Goal: Find specific page/section: Find specific page/section

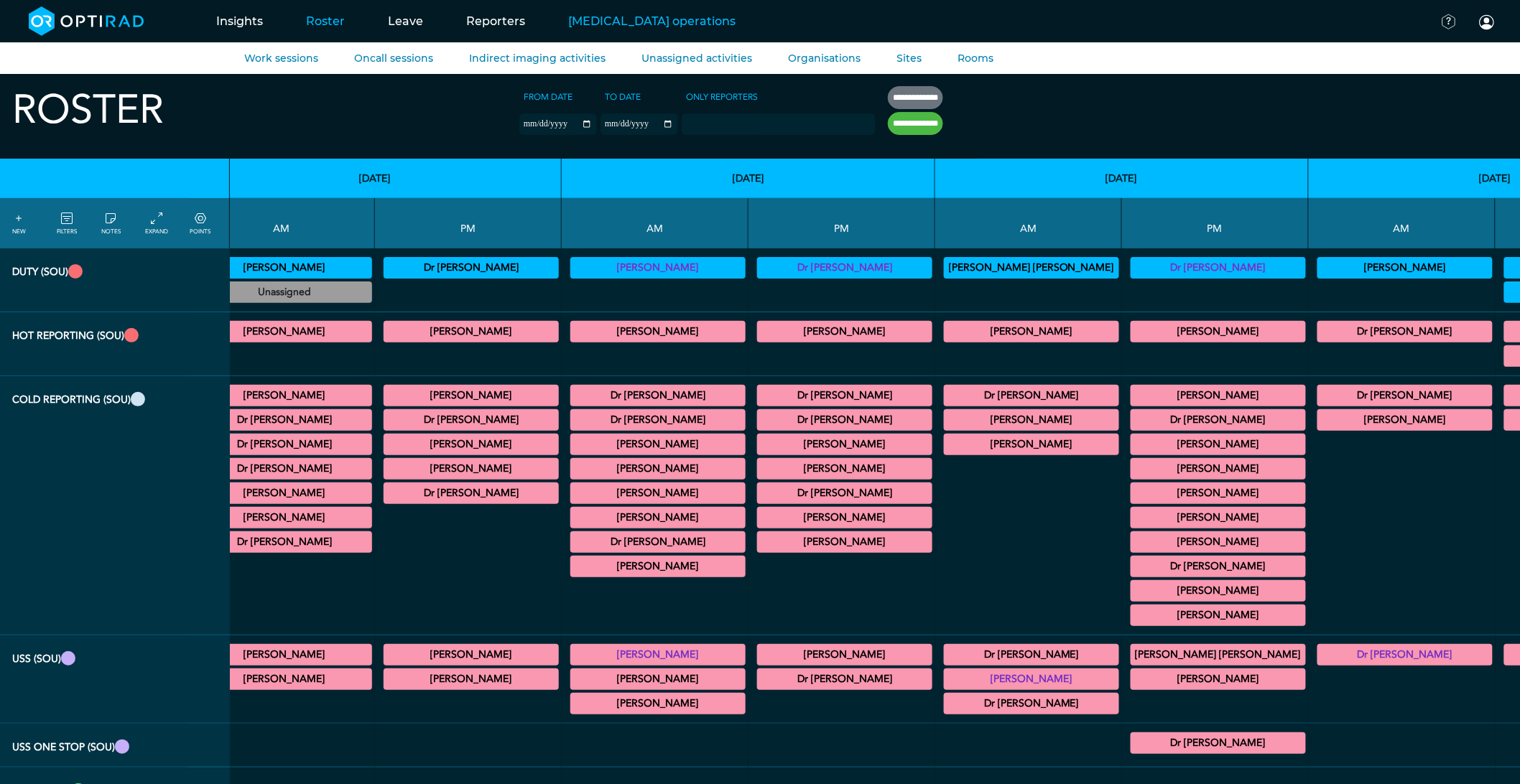
scroll to position [0, 76]
click at [476, 26] on link "Reporters" at bounding box center [495, 21] width 102 height 57
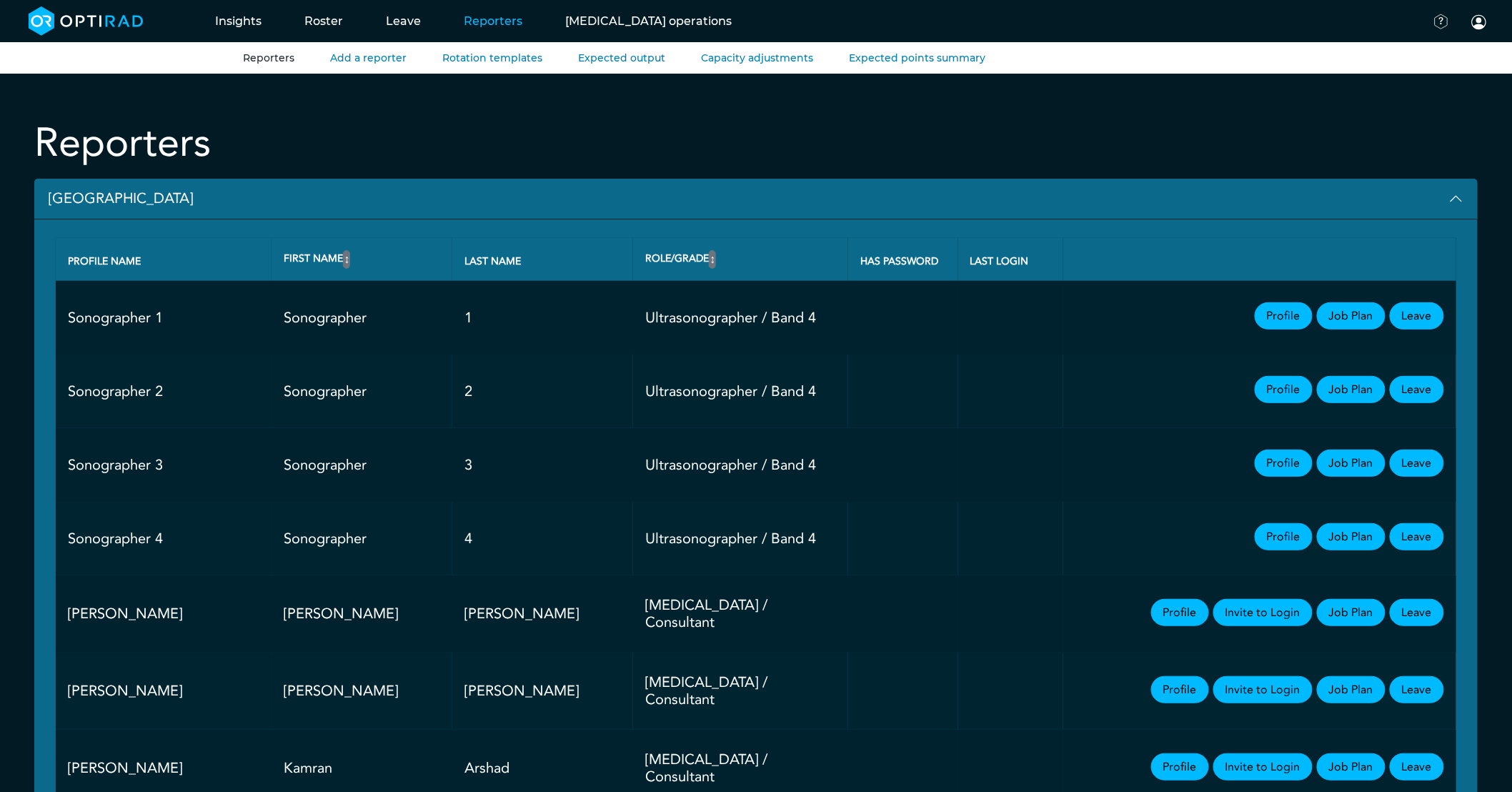
click at [76, 200] on button "[GEOGRAPHIC_DATA]" at bounding box center [756, 199] width 1443 height 41
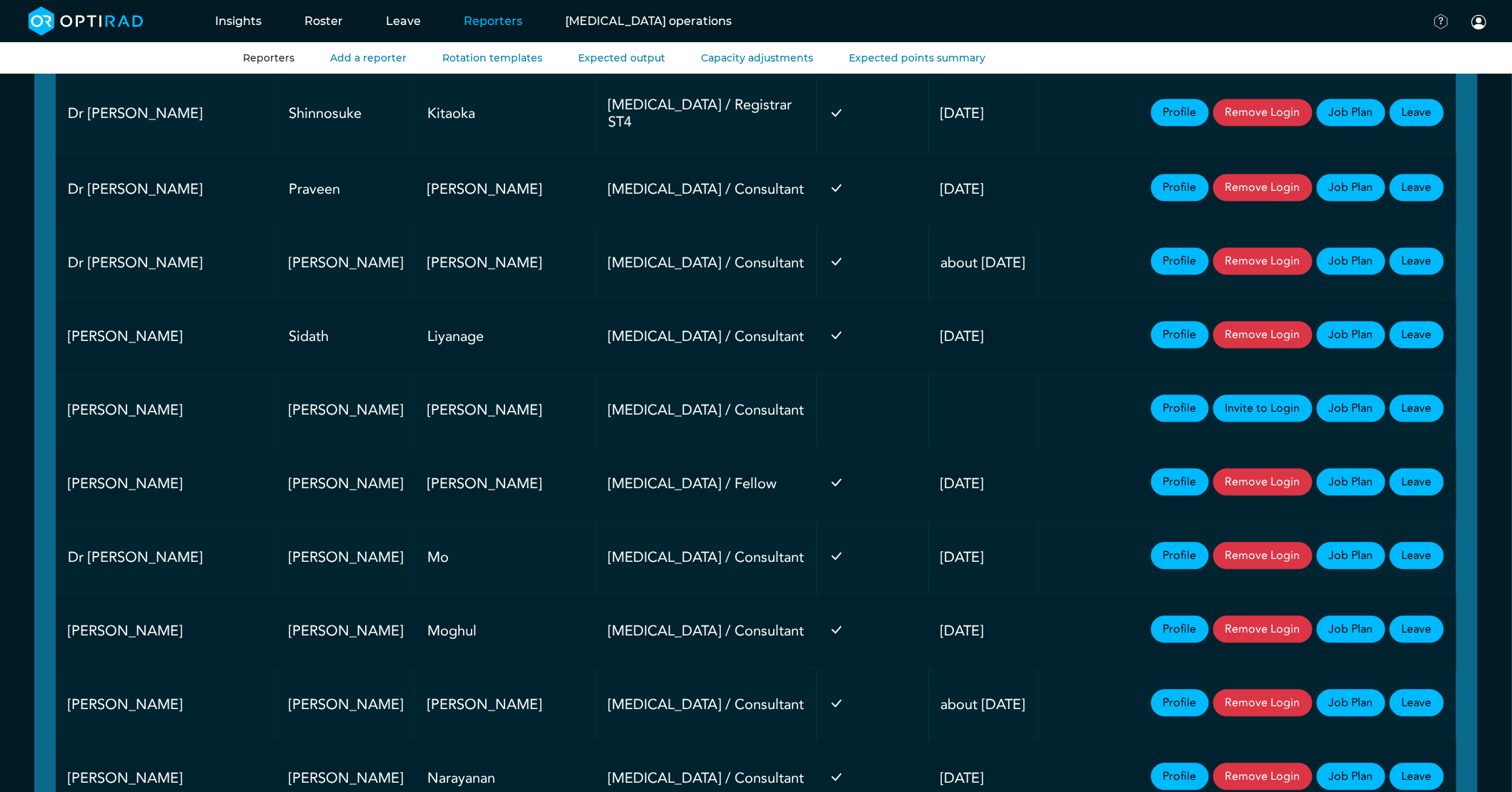
scroll to position [1111, 0]
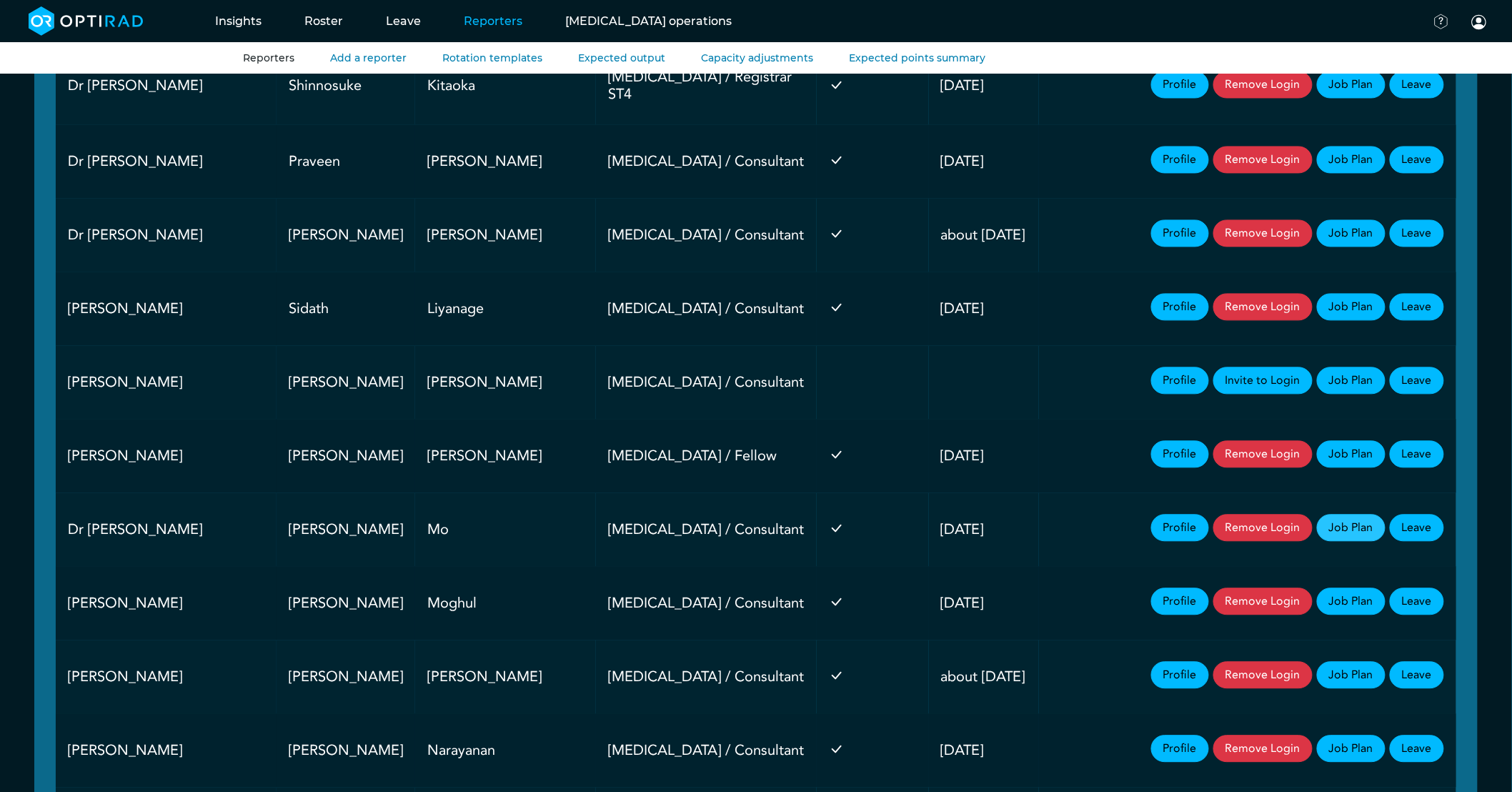
click at [1359, 522] on link "Job Plan" at bounding box center [1351, 528] width 69 height 27
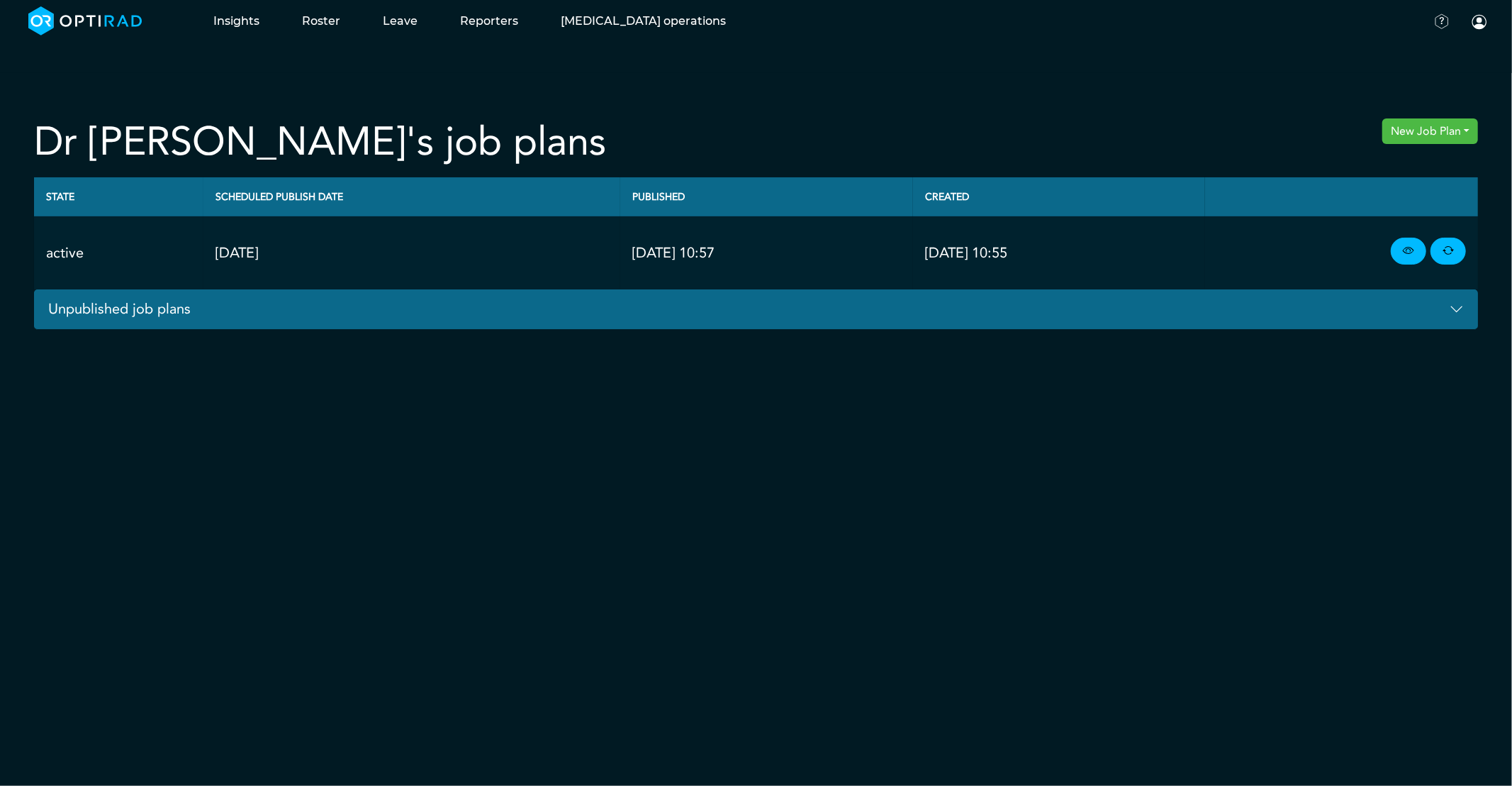
click at [1439, 315] on button "Unpublished job plans" at bounding box center [756, 309] width 1445 height 41
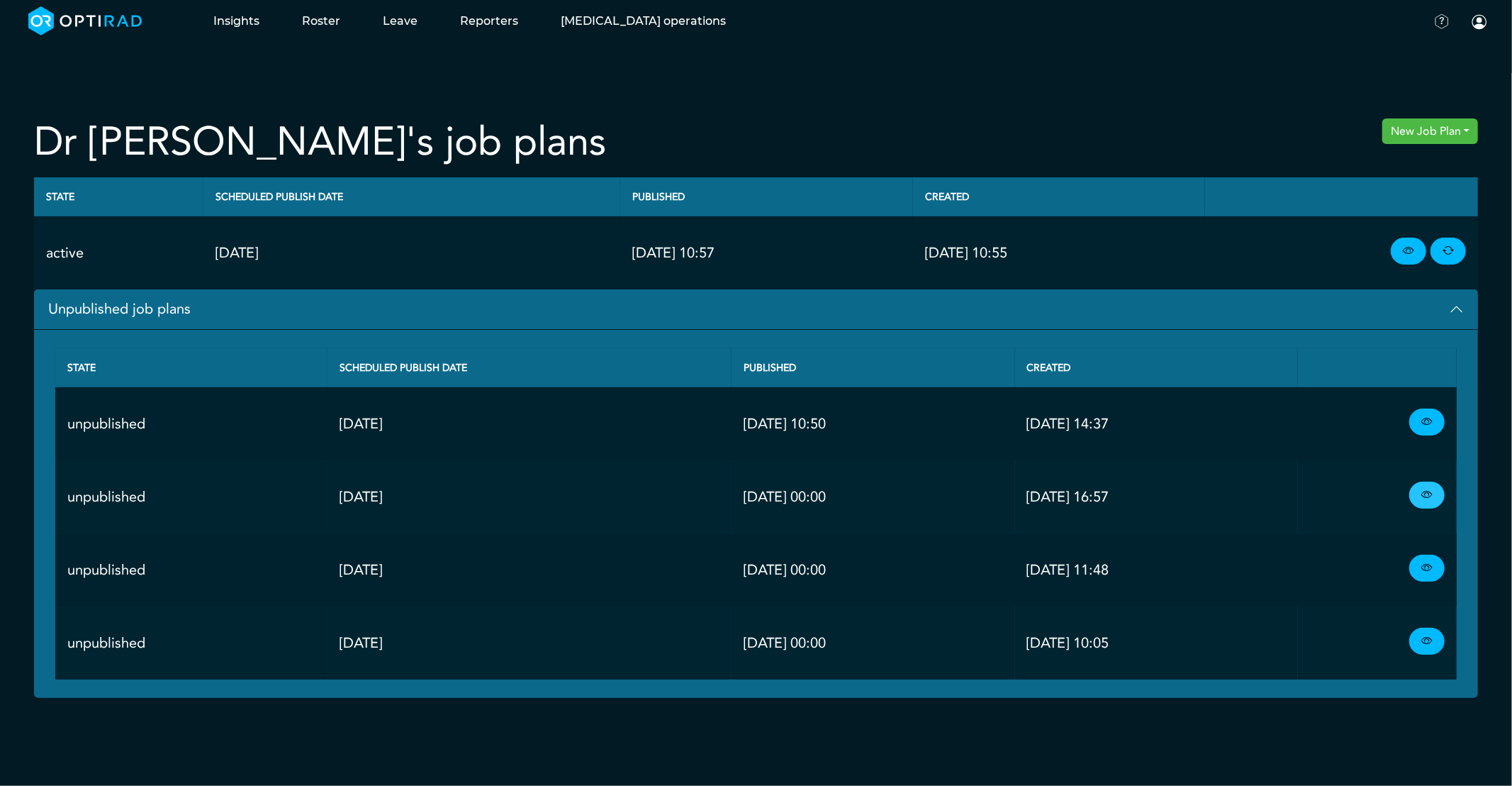
click at [1438, 498] on link at bounding box center [1427, 495] width 35 height 27
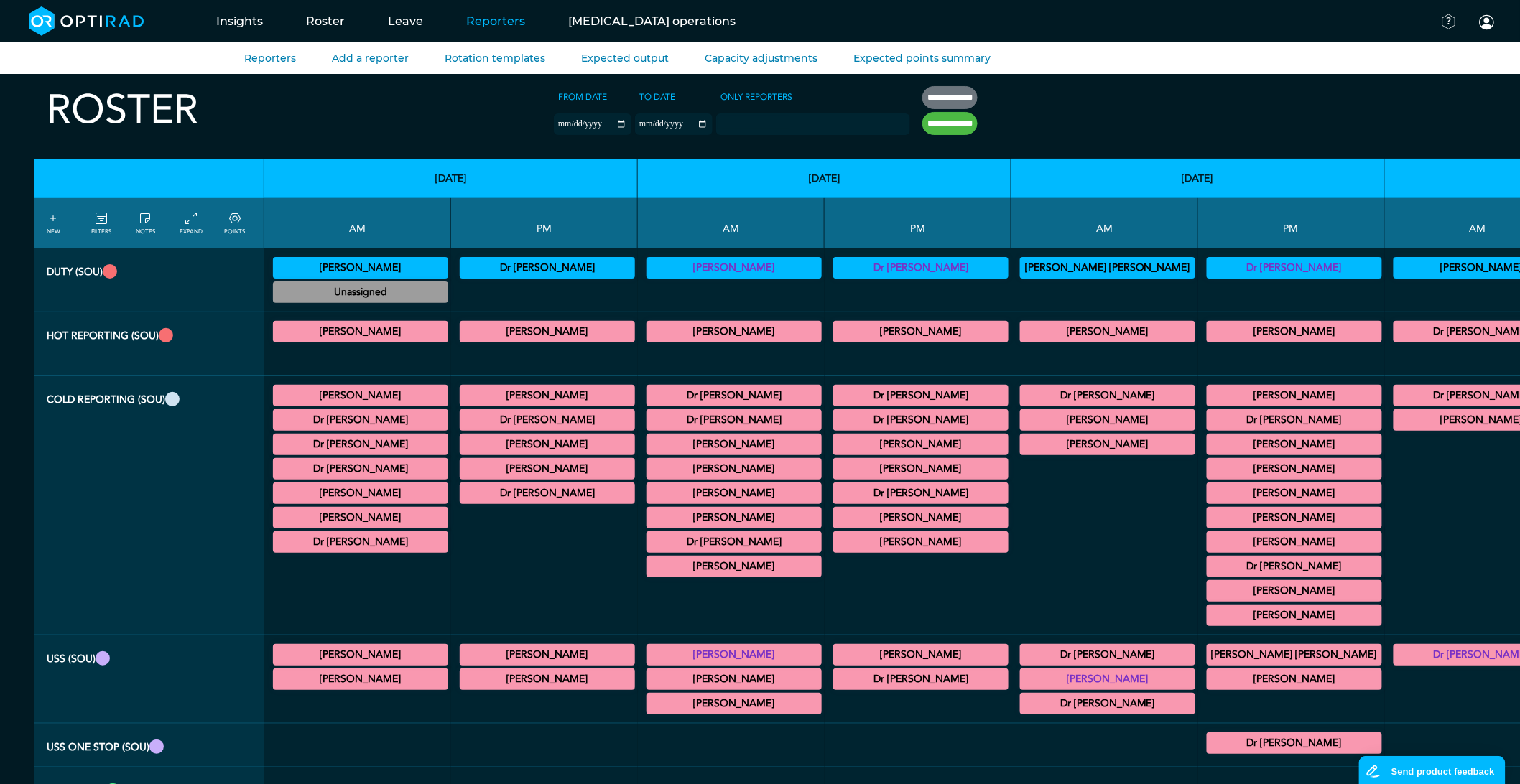
click at [471, 23] on link "Reporters" at bounding box center [495, 21] width 102 height 57
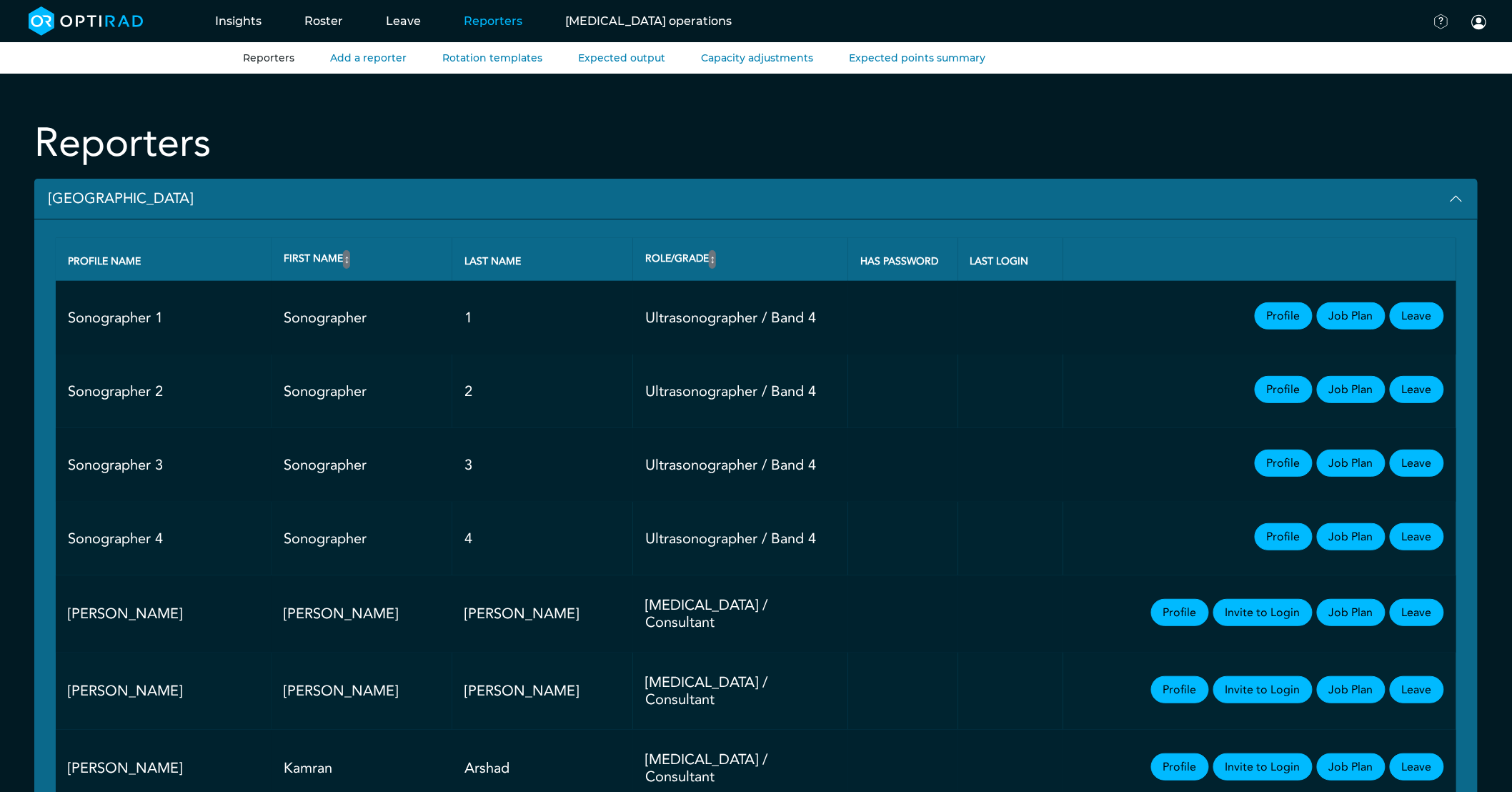
click at [88, 195] on button "[GEOGRAPHIC_DATA]" at bounding box center [756, 199] width 1443 height 41
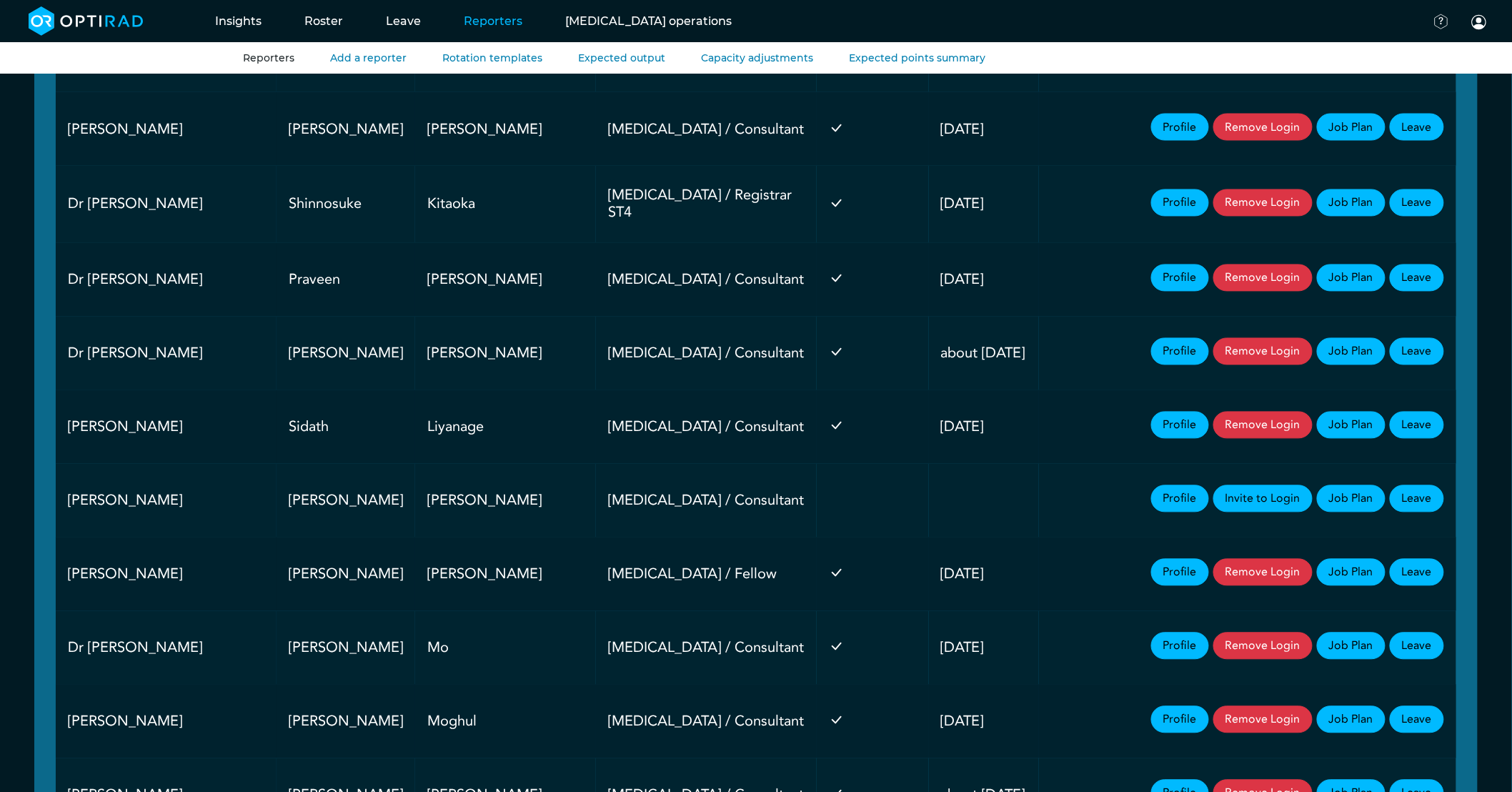
scroll to position [1032, 0]
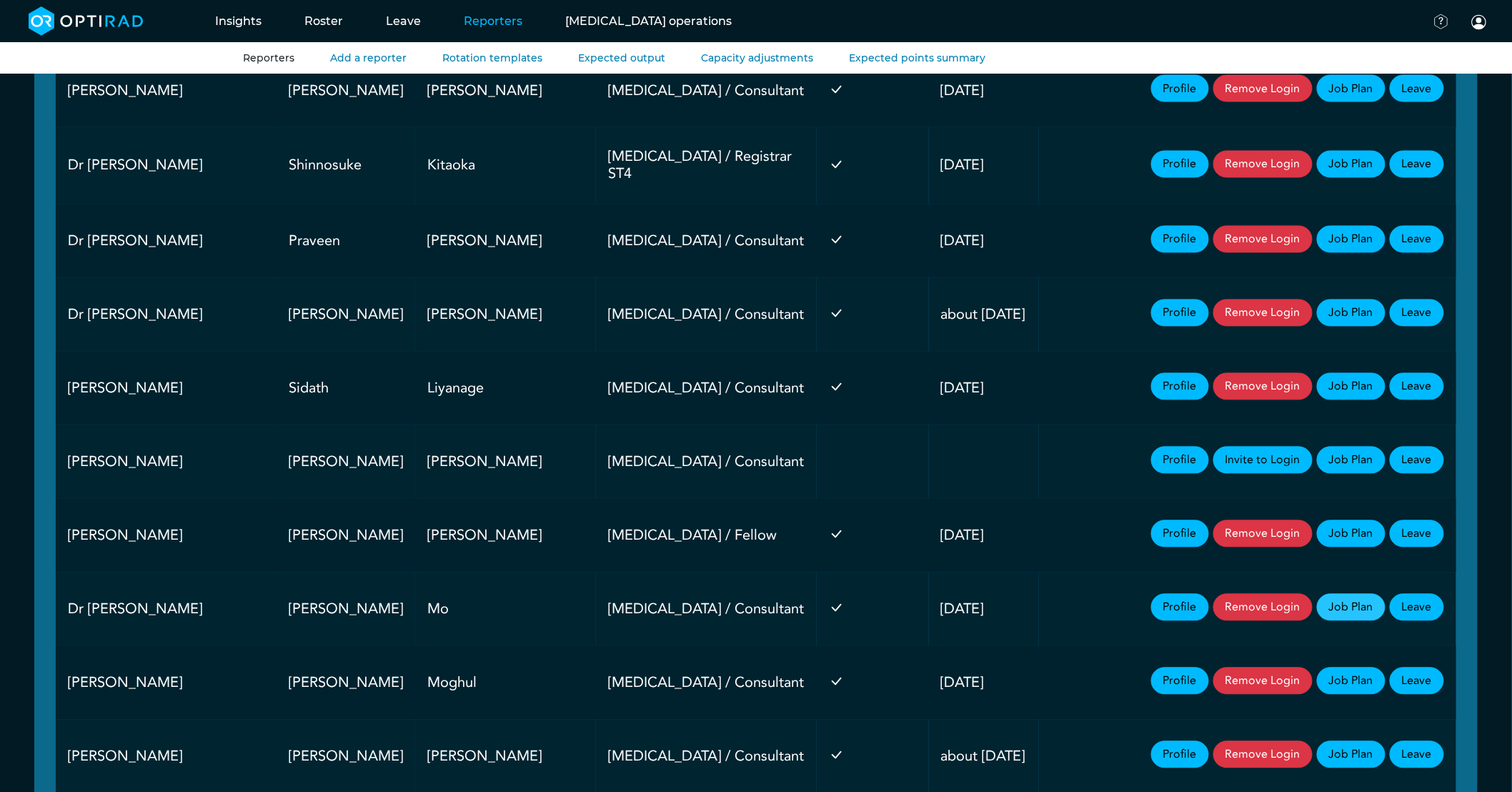
click at [1319, 599] on link "Job Plan" at bounding box center [1351, 607] width 69 height 27
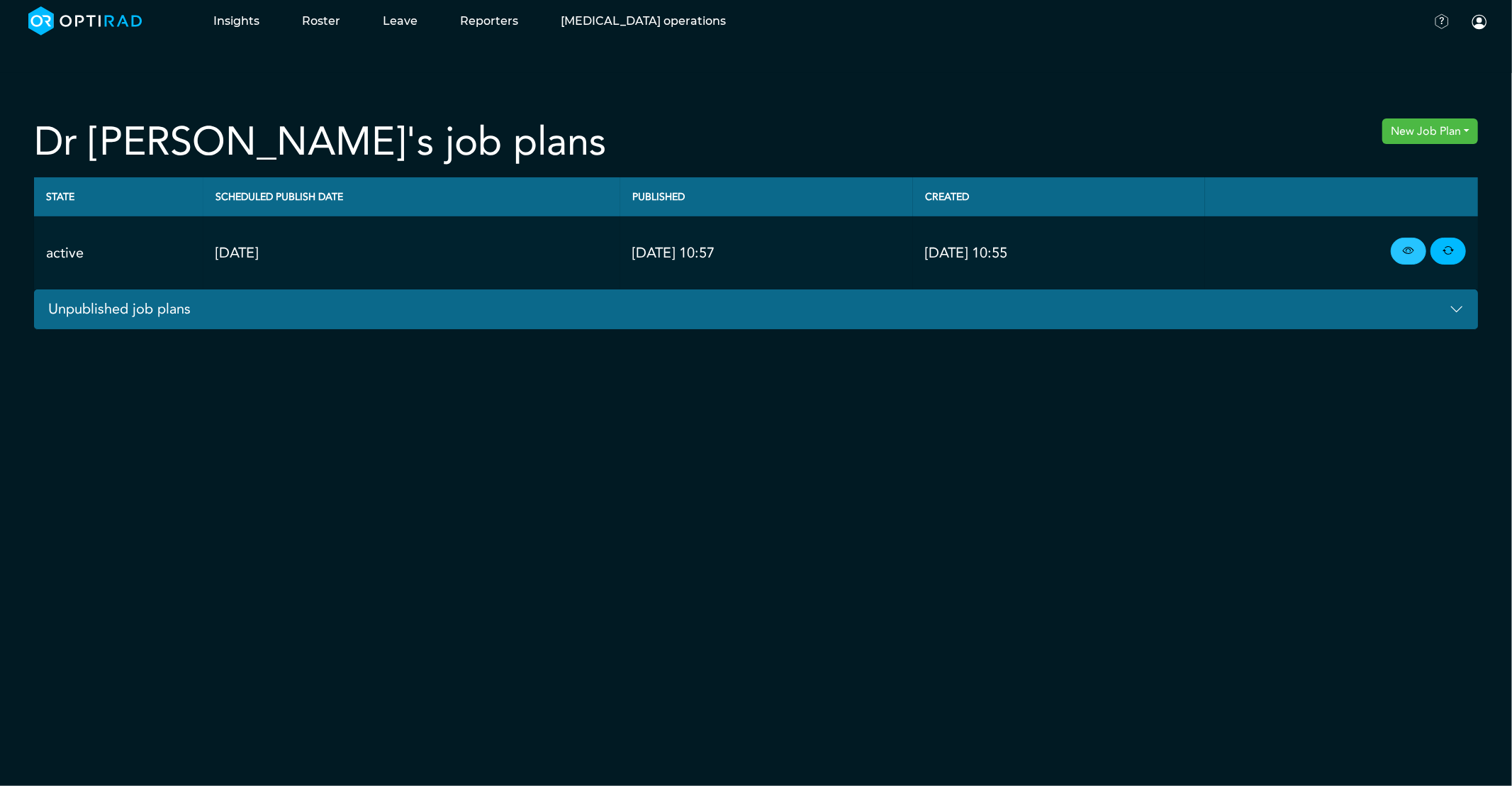
click at [1408, 252] on icon at bounding box center [1408, 251] width 12 height 15
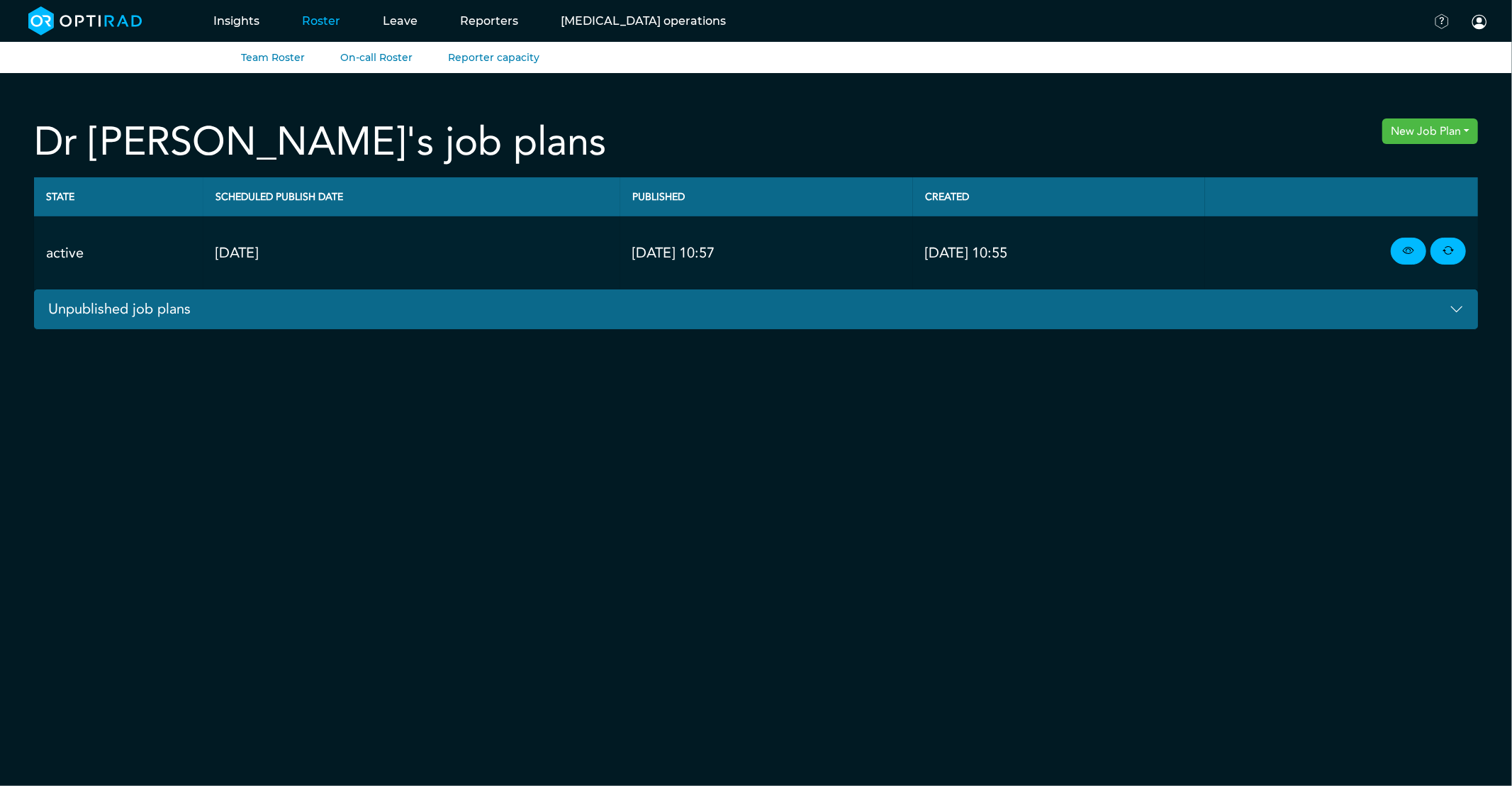
click at [304, 12] on link "Roster" at bounding box center [320, 21] width 81 height 56
